Goal: Entertainment & Leisure: Browse casually

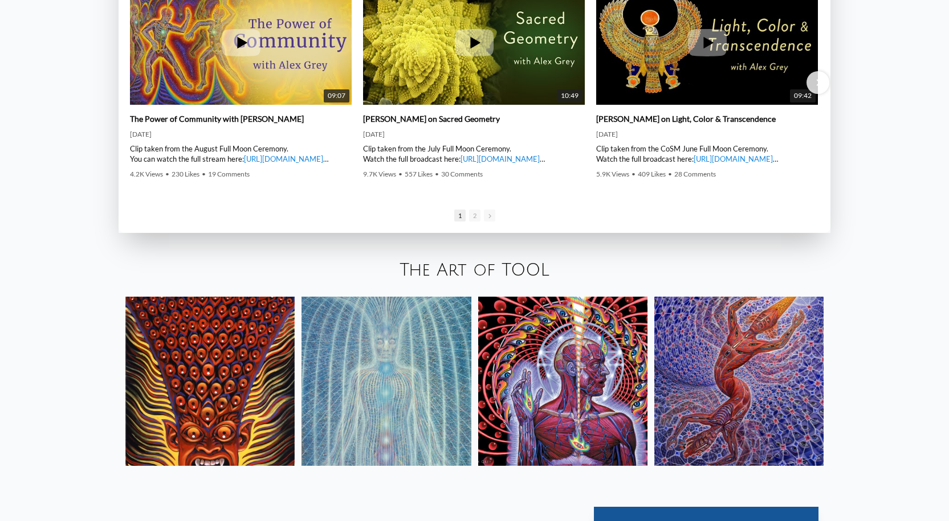
scroll to position [2109, 0]
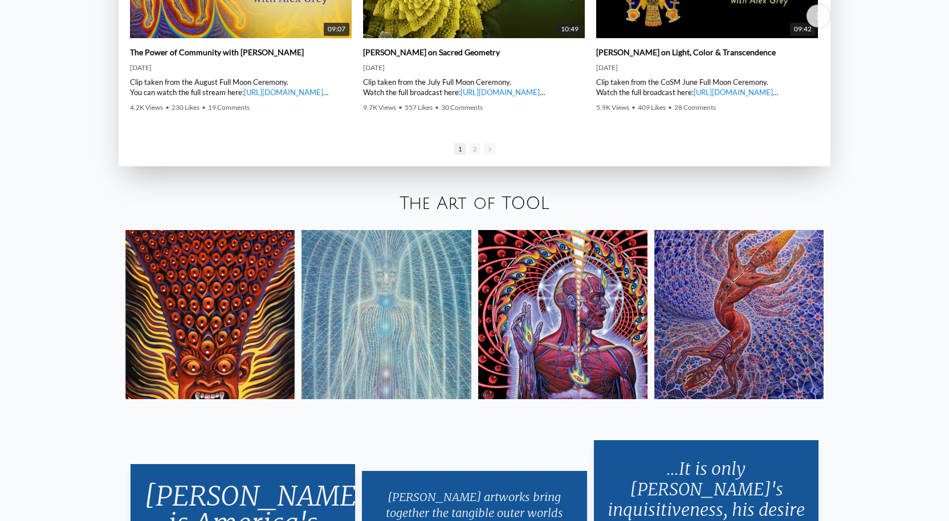
click at [475, 203] on link "The Art of TOOL" at bounding box center [475, 203] width 150 height 19
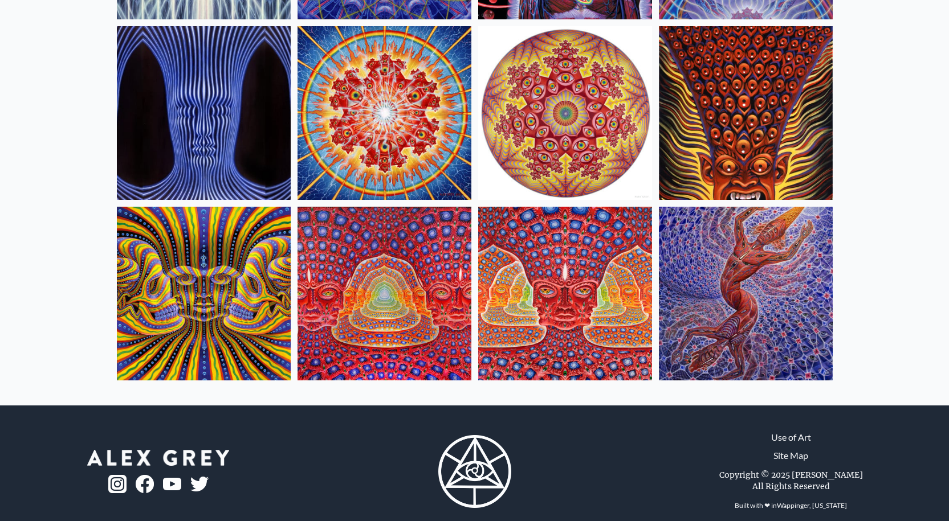
scroll to position [479, 0]
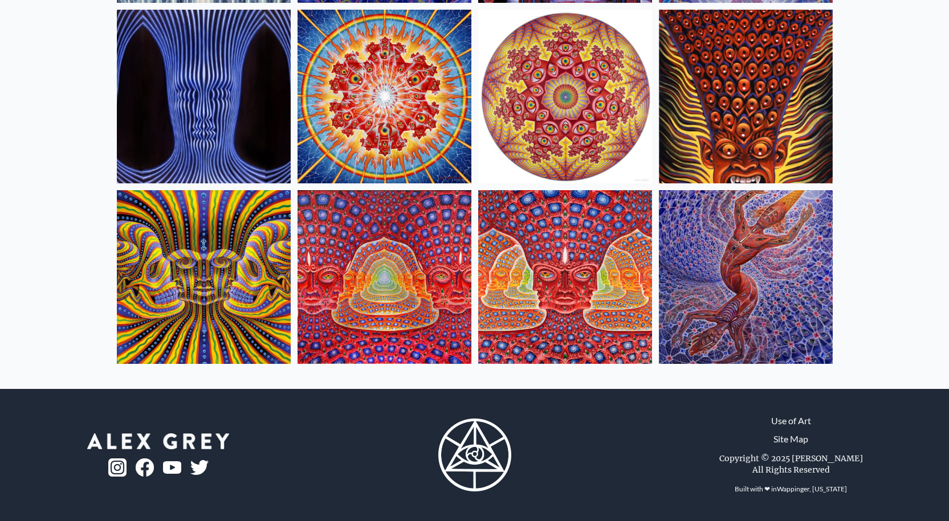
click at [225, 272] on img at bounding box center [204, 277] width 174 height 174
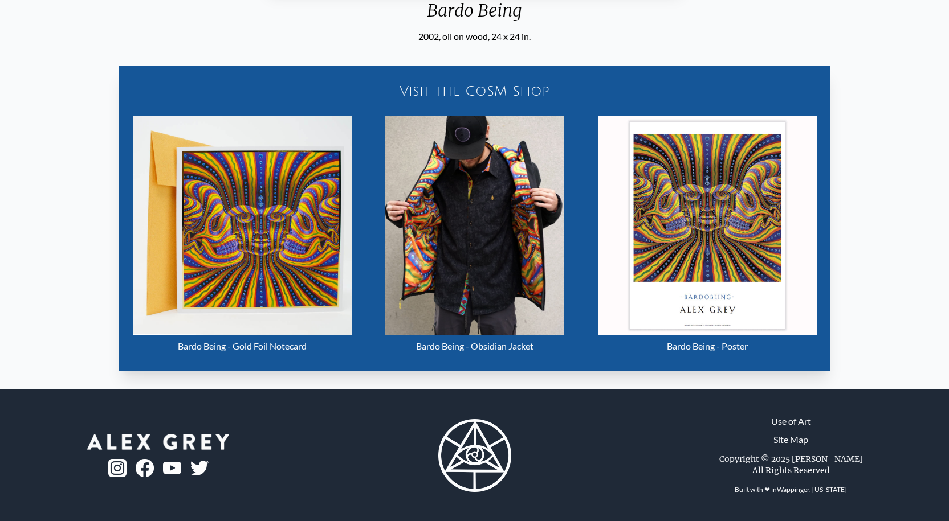
scroll to position [539, 0]
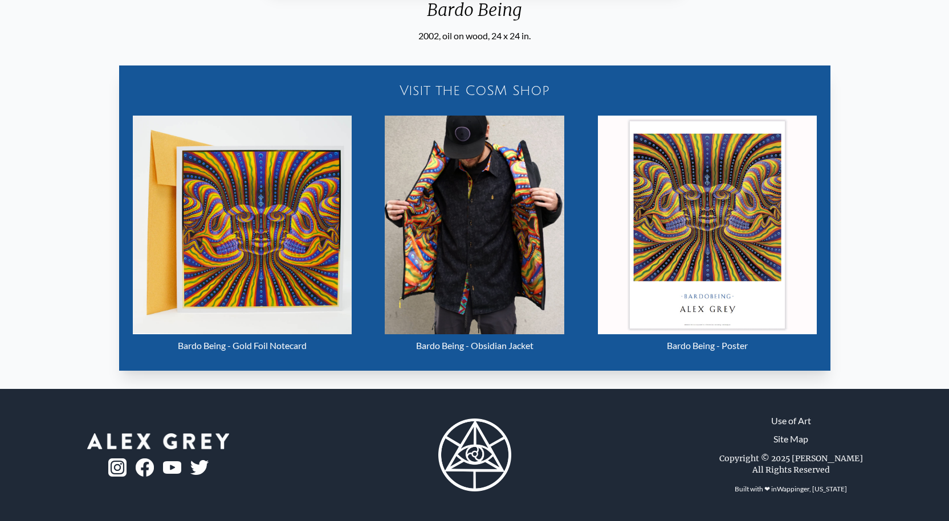
click at [715, 214] on img "13 / 16" at bounding box center [707, 225] width 219 height 219
